Goal: Task Accomplishment & Management: Manage account settings

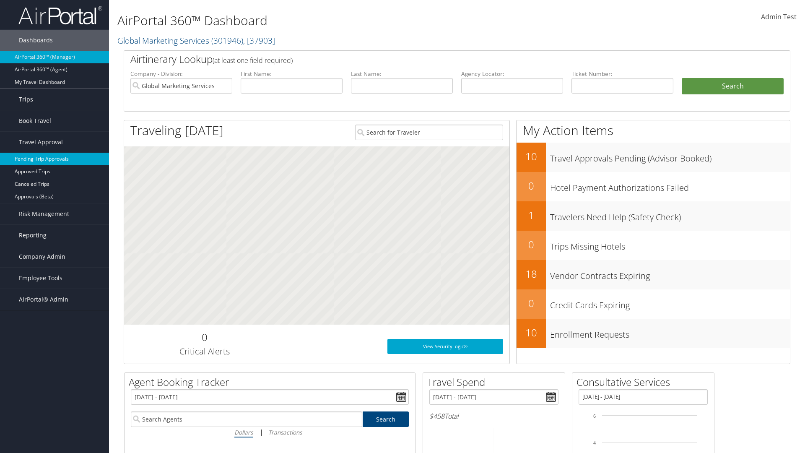
click at [55, 159] on link "Pending Trip Approvals" at bounding box center [54, 159] width 109 height 13
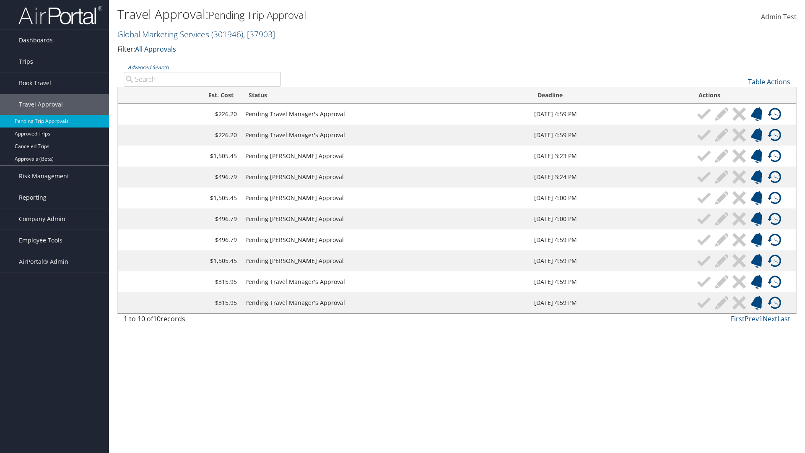
click at [162, 34] on link "Global Marketing Services ( 301946 ) , [ 37903 ]" at bounding box center [196, 34] width 158 height 11
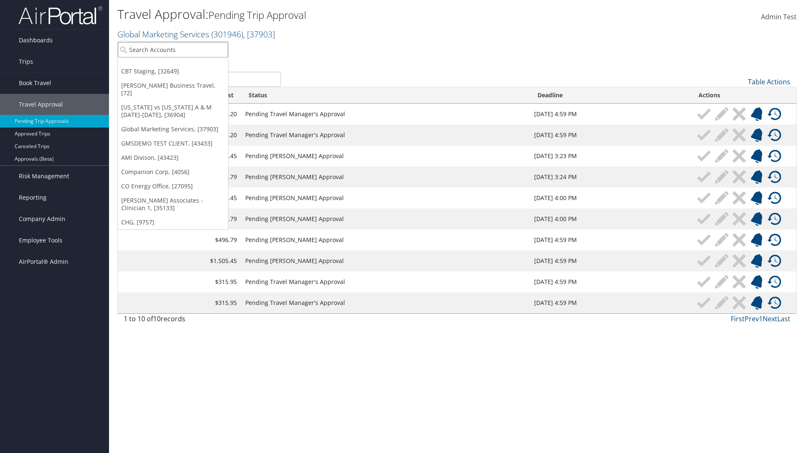
click at [173, 49] on input "search" at bounding box center [173, 50] width 110 height 16
type input "Global Marketing Services"
click at [181, 73] on div "Account" at bounding box center [180, 73] width 135 height 8
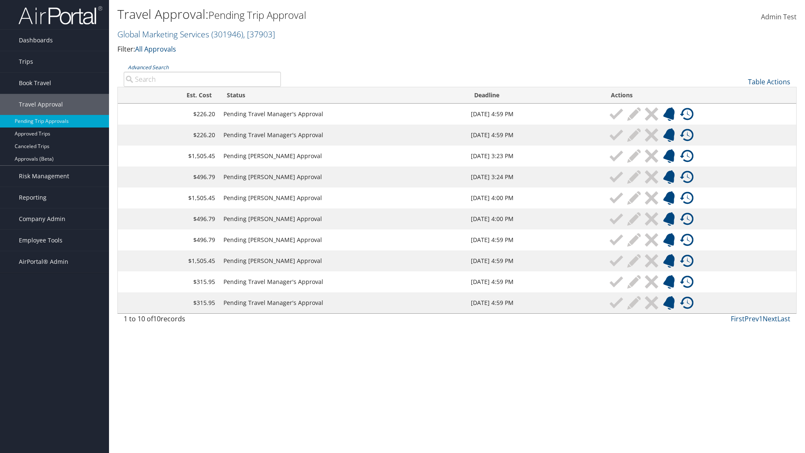
click at [202, 79] on input "Advanced Search" at bounding box center [202, 79] width 157 height 15
type input "[GEOGRAPHIC_DATA]"
